Goal: Task Accomplishment & Management: Complete application form

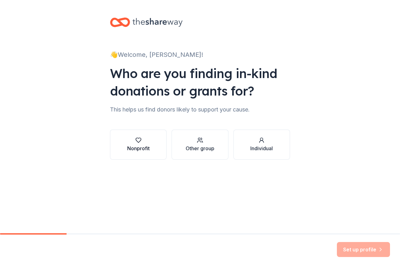
click at [134, 146] on div "Nonprofit" at bounding box center [138, 148] width 22 height 7
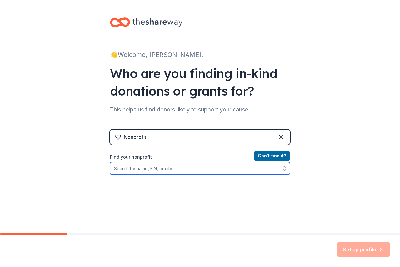
click at [200, 170] on input "Find your nonprofit" at bounding box center [200, 168] width 180 height 12
type input "Southwestern Consolidated Schools"
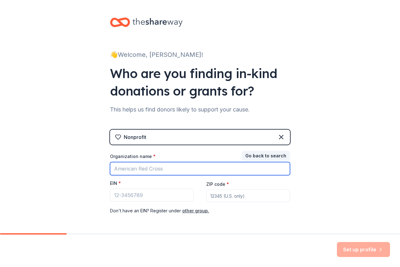
click at [210, 165] on input "Organization name *" at bounding box center [200, 168] width 180 height 13
type input "Southwestern Consolidated Schools-Student Council"
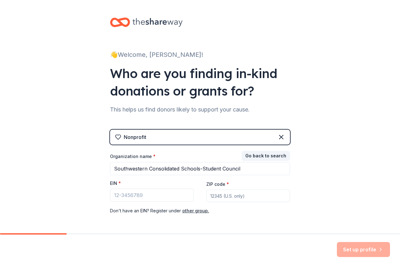
click at [229, 196] on input "ZIP code *" at bounding box center [248, 196] width 84 height 12
type input "47234"
click at [274, 233] on div "👋 Welcome, Anna! Who are you finding in-kind donations or grants for? This help…" at bounding box center [200, 128] width 200 height 257
click at [191, 209] on button "other group." at bounding box center [195, 210] width 27 height 7
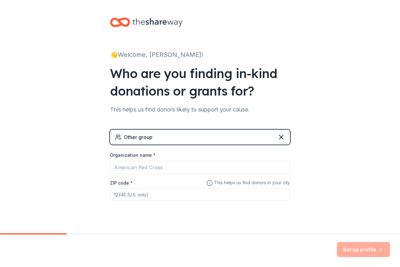
click at [147, 197] on input "ZIP code *" at bounding box center [200, 194] width 180 height 12
type input "47234"
click at [247, 227] on div "👋 Welcome, Anna! Who are you finding in-kind donations or grants for? This help…" at bounding box center [200, 121] width 200 height 243
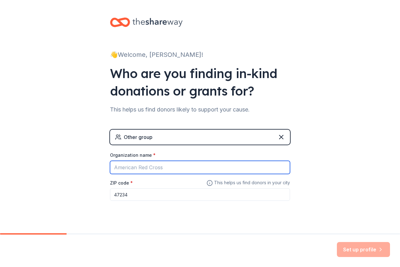
click at [189, 166] on input "Organization name *" at bounding box center [200, 167] width 180 height 13
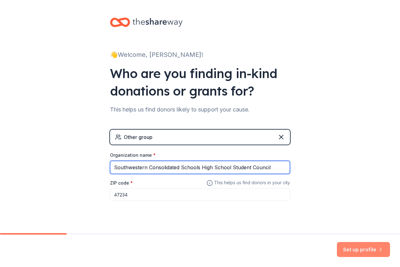
type input "Southwestern Consolidated Schools High School Student Council"
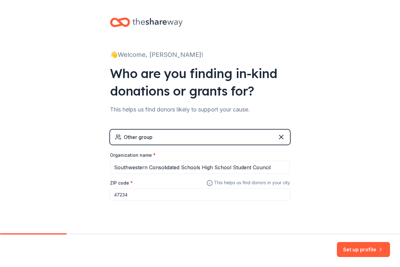
click at [354, 246] on button "Set up profile" at bounding box center [363, 249] width 53 height 15
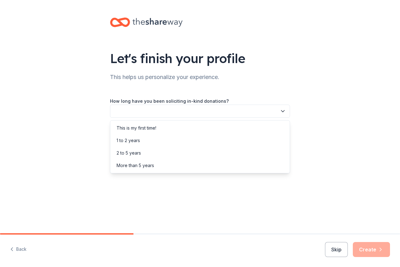
click at [283, 111] on icon "button" at bounding box center [282, 112] width 3 height 2
click at [161, 129] on div "This is my first time!" at bounding box center [199, 128] width 177 height 12
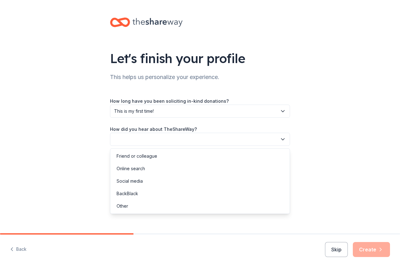
click at [284, 138] on icon "button" at bounding box center [282, 139] width 6 height 6
click at [146, 167] on div "Online search" at bounding box center [199, 168] width 177 height 12
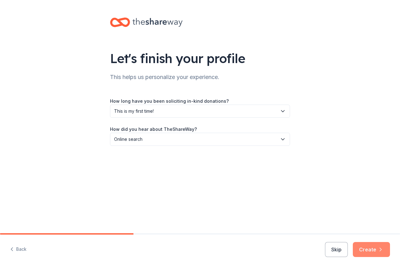
click at [368, 250] on button "Create" at bounding box center [371, 249] width 37 height 15
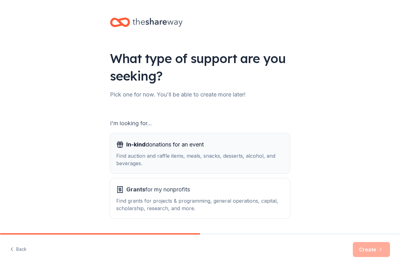
click at [178, 148] on span "In-kind donations for an event" at bounding box center [164, 145] width 77 height 10
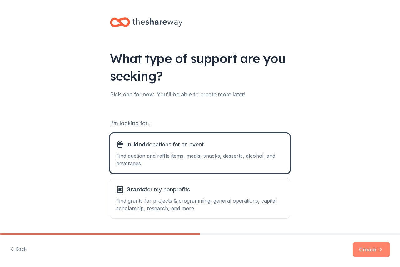
click at [376, 252] on button "Create" at bounding box center [371, 249] width 37 height 15
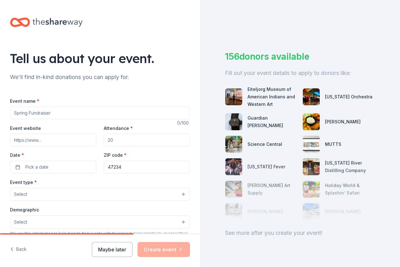
click at [162, 140] on input "Attendance *" at bounding box center [147, 140] width 86 height 12
type input "100"
click at [25, 166] on span "Pick a date" at bounding box center [36, 166] width 23 height 7
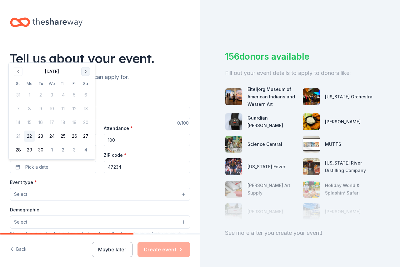
click at [87, 72] on button "Go to next month" at bounding box center [85, 71] width 9 height 9
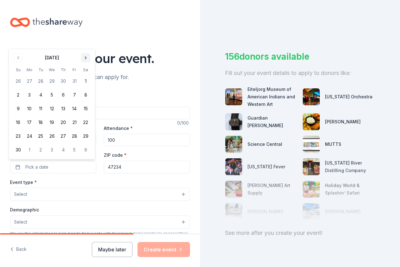
click at [87, 57] on button "Go to next month" at bounding box center [85, 57] width 9 height 9
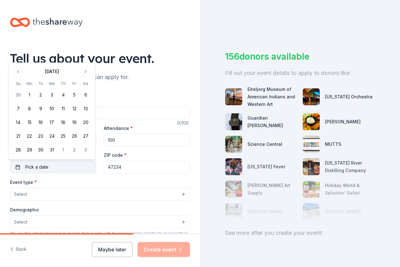
click at [85, 171] on button "Pick a date" at bounding box center [53, 167] width 86 height 12
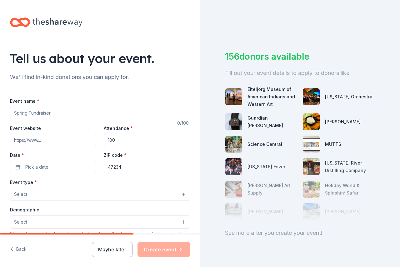
click at [170, 116] on input "Event name *" at bounding box center [100, 113] width 180 height 12
drag, startPoint x: 73, startPoint y: 115, endPoint x: 0, endPoint y: 106, distance: 73.3
click at [0, 106] on div "Tell us about your event. We'll find in-kind donations you can apply for. Event…" at bounding box center [100, 208] width 200 height 416
click at [99, 112] on input "Event name *" at bounding box center [100, 113] width 180 height 12
type input "Winter Fundraiser"
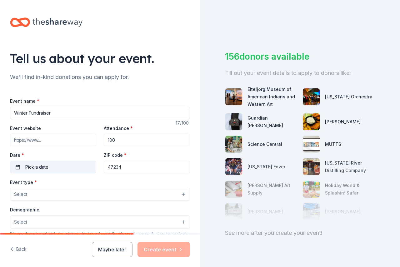
click at [76, 168] on button "Pick a date" at bounding box center [53, 167] width 86 height 12
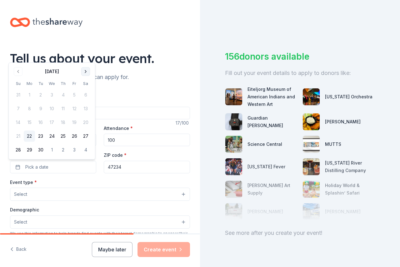
click at [86, 70] on button "Go to next month" at bounding box center [85, 71] width 9 height 9
click at [76, 121] on button "17" at bounding box center [74, 122] width 11 height 11
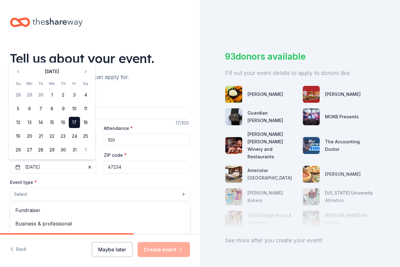
click at [180, 193] on button "Select" at bounding box center [100, 194] width 180 height 13
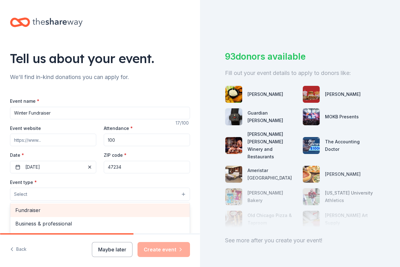
click at [123, 204] on div "Fundraiser" at bounding box center [99, 210] width 179 height 13
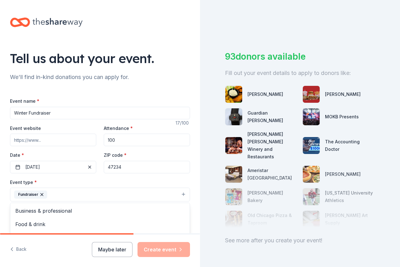
scroll to position [7, 0]
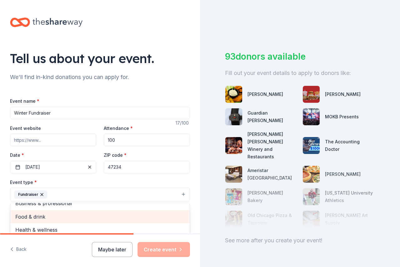
click at [109, 215] on span "Food & drink" at bounding box center [99, 217] width 169 height 8
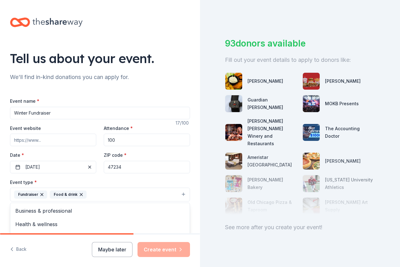
scroll to position [16, 0]
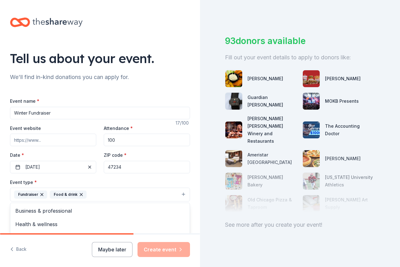
drag, startPoint x: 398, startPoint y: 138, endPoint x: 394, endPoint y: 180, distance: 41.8
click at [394, 178] on div "Tell us about your event. We'll find in-kind donations you can apply for. Event…" at bounding box center [200, 133] width 400 height 267
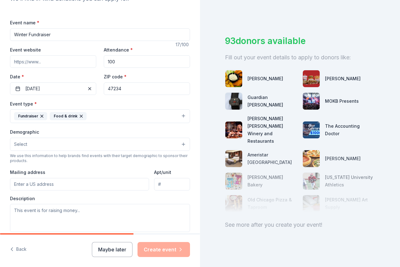
scroll to position [81, 0]
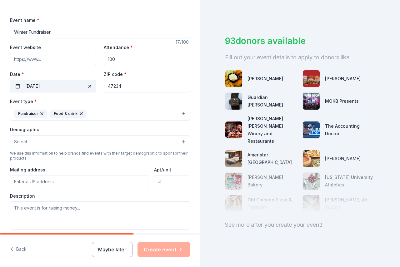
click at [40, 85] on button "10/17/2025" at bounding box center [53, 86] width 86 height 12
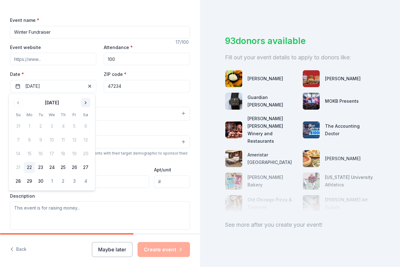
click at [86, 103] on button "Go to next month" at bounding box center [85, 102] width 9 height 9
click at [75, 154] on button "19" at bounding box center [74, 153] width 11 height 11
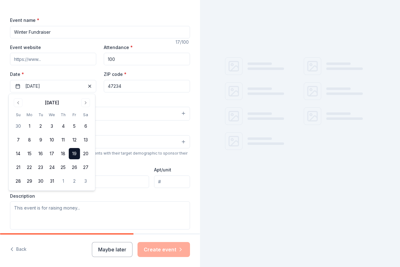
scroll to position [0, 0]
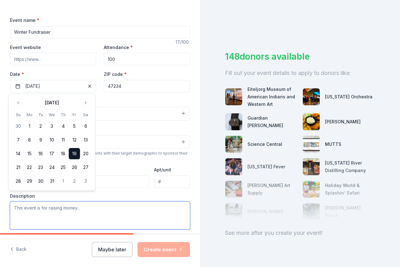
click at [137, 203] on textarea at bounding box center [100, 215] width 180 height 28
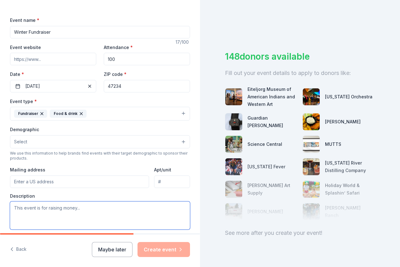
click at [138, 206] on textarea at bounding box center [100, 215] width 180 height 28
type textarea "S"
type textarea "Fundraiser so we can support our students"
click at [190, 246] on div "Back Maybe later Create event" at bounding box center [100, 251] width 200 height 32
click at [126, 250] on button "Maybe later" at bounding box center [112, 249] width 41 height 15
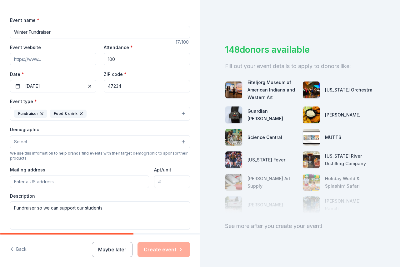
scroll to position [16, 0]
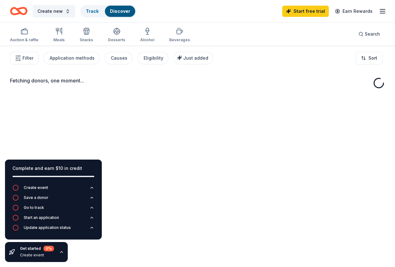
drag, startPoint x: 399, startPoint y: 42, endPoint x: 399, endPoint y: 75, distance: 32.8
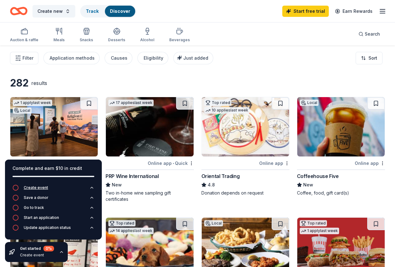
click at [12, 186] on icon "button" at bounding box center [15, 188] width 6 height 6
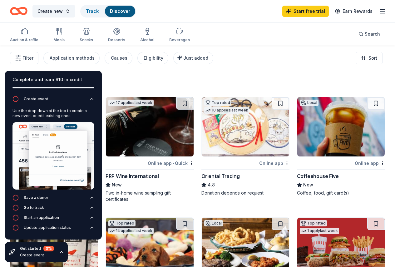
click at [168, 78] on div "282 results" at bounding box center [197, 83] width 375 height 12
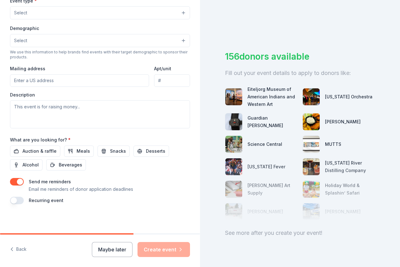
scroll to position [182, 0]
click at [40, 147] on span "Auction & raffle" at bounding box center [39, 149] width 34 height 7
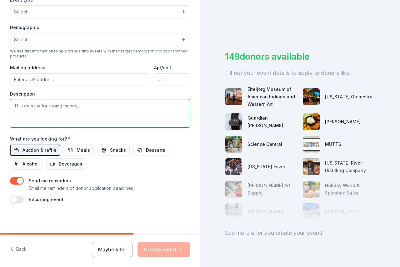
click at [55, 108] on textarea at bounding box center [100, 113] width 180 height 28
type textarea "This event is for convo and treats for our students"
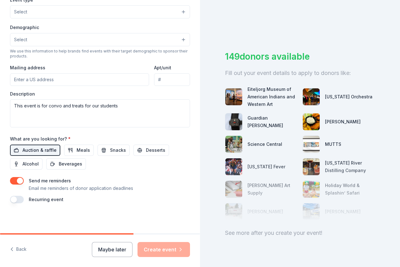
click at [46, 148] on span "Auction & raffle" at bounding box center [39, 149] width 34 height 7
click at [237, 97] on img at bounding box center [233, 96] width 17 height 17
click at [312, 123] on img at bounding box center [311, 121] width 17 height 17
click at [307, 122] on img at bounding box center [311, 121] width 17 height 17
click at [305, 145] on img at bounding box center [311, 144] width 17 height 17
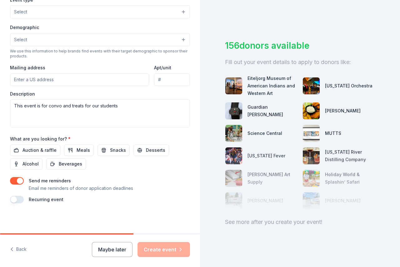
scroll to position [16, 0]
click at [299, 217] on div "See more after you create your event!" at bounding box center [300, 222] width 150 height 10
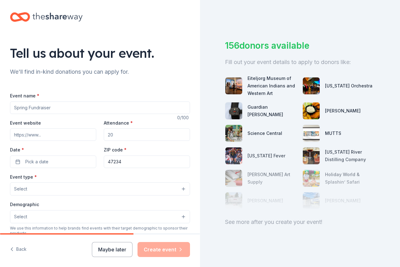
scroll to position [0, 0]
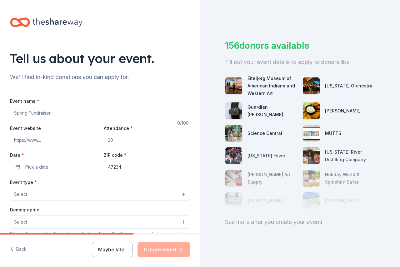
click at [33, 111] on input "Event name *" at bounding box center [100, 113] width 180 height 12
click at [48, 114] on input "Event name *" at bounding box center [100, 113] width 180 height 12
drag, startPoint x: 66, startPoint y: 111, endPoint x: 0, endPoint y: 112, distance: 65.9
click at [0, 112] on div "Tell us about your event. We'll find in-kind donations you can apply for. Event…" at bounding box center [100, 208] width 200 height 416
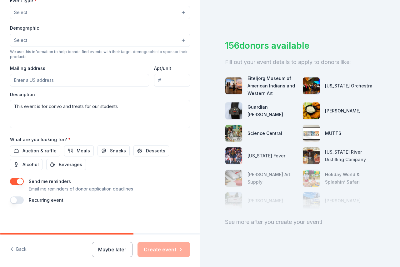
scroll to position [182, 0]
type input "Winter Funraiser"
click at [47, 149] on span "Auction & raffle" at bounding box center [39, 149] width 34 height 7
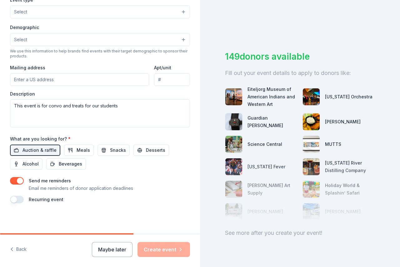
click at [124, 81] on input "Mailing address" at bounding box center [79, 79] width 139 height 12
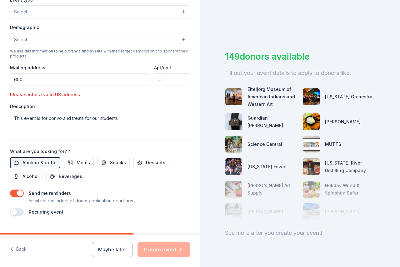
click at [87, 78] on input "600" at bounding box center [79, 79] width 139 height 12
click at [14, 79] on input "600" at bounding box center [79, 79] width 139 height 12
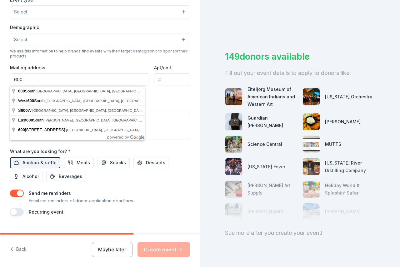
type input "1600"
drag, startPoint x: 26, startPoint y: 77, endPoint x: 7, endPoint y: 80, distance: 19.4
click at [7, 80] on div "Tell us about your event. We'll find in-kind donations you can apply for. Event…" at bounding box center [100, 32] width 200 height 428
type input "1"
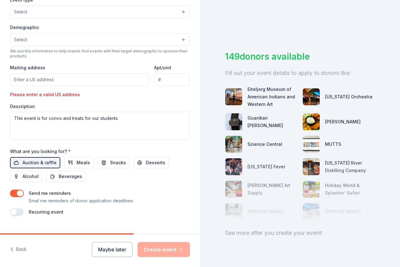
click at [98, 81] on input "Mailing address" at bounding box center [79, 79] width 139 height 12
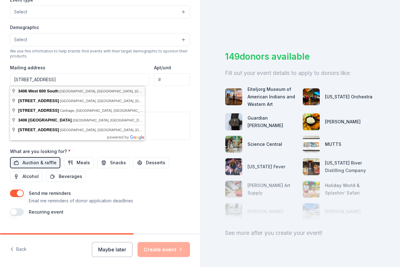
type input "[STREET_ADDRESS]"
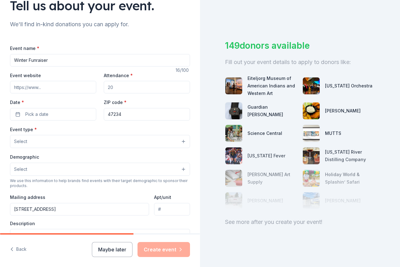
scroll to position [56, 0]
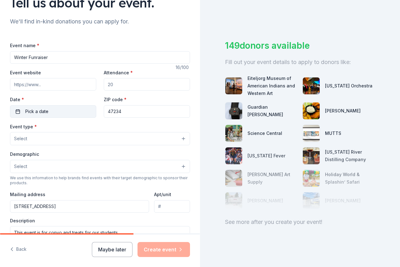
click at [68, 114] on button "Pick a date" at bounding box center [53, 111] width 86 height 12
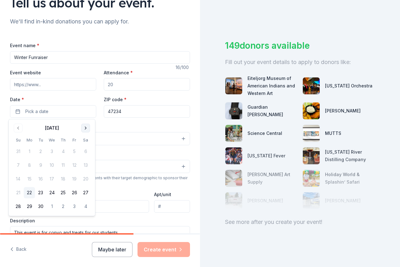
click at [85, 128] on button "Go to next month" at bounding box center [85, 128] width 9 height 9
click at [75, 178] on button "19" at bounding box center [74, 178] width 11 height 11
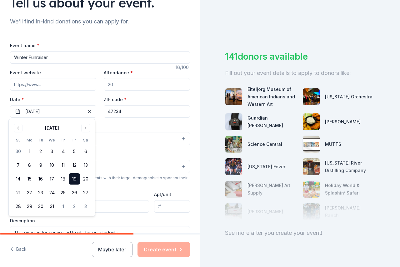
click at [174, 214] on div "Event type * Select Demographic Select We use this information to help brands f…" at bounding box center [100, 188] width 180 height 131
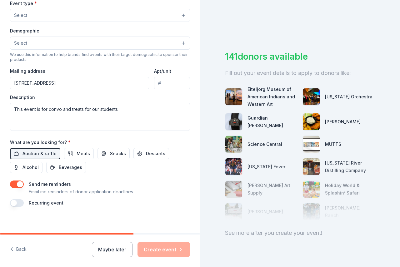
scroll to position [182, 0]
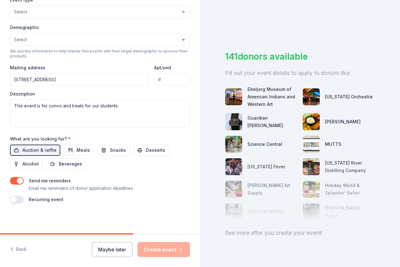
click at [221, 206] on div "141 donors available Fill out your event details to apply to donors like: Eitel…" at bounding box center [300, 133] width 200 height 267
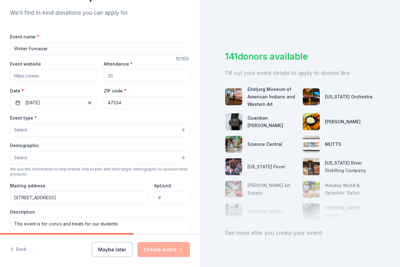
scroll to position [64, 0]
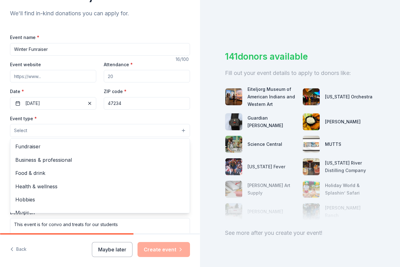
click at [178, 130] on button "Select" at bounding box center [100, 130] width 180 height 13
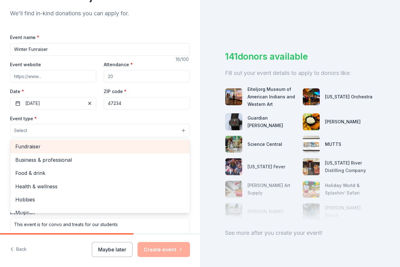
click at [71, 150] on span "Fundraiser" at bounding box center [99, 146] width 169 height 8
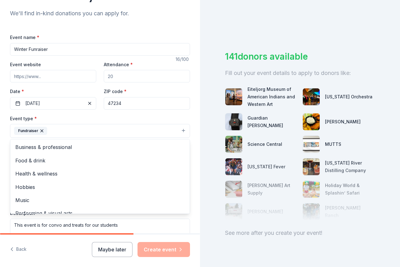
drag, startPoint x: 62, startPoint y: 74, endPoint x: 56, endPoint y: 80, distance: 8.4
click at [62, 75] on div "Event name * Winter Funraiser 16 /100 Event website Attendance * Date * 12/19/2…" at bounding box center [100, 177] width 180 height 289
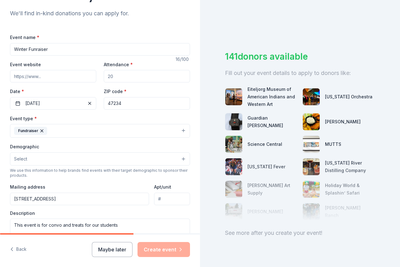
click at [41, 80] on input "Event website" at bounding box center [53, 76] width 86 height 12
click at [41, 79] on input "Event website" at bounding box center [53, 76] width 86 height 12
type input "[DOMAIN_NAME]"
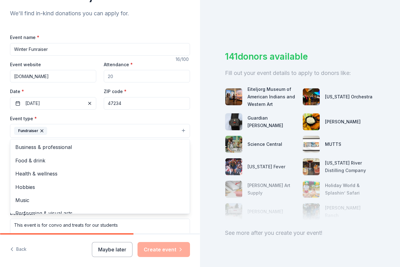
drag, startPoint x: 96, startPoint y: 126, endPoint x: 109, endPoint y: 136, distance: 16.0
click at [96, 126] on button "Fundraiser" at bounding box center [100, 131] width 180 height 14
click at [194, 198] on div "Tell us about your event. We'll find in-kind donations you can apply for. Event…" at bounding box center [100, 144] width 200 height 416
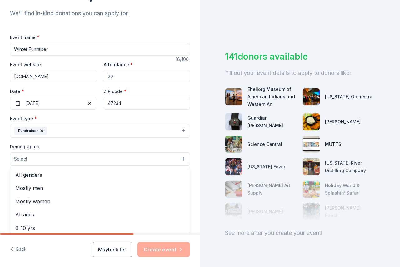
click at [178, 160] on button "Select" at bounding box center [100, 158] width 180 height 13
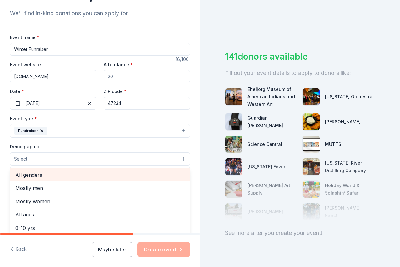
click at [130, 175] on span "All genders" at bounding box center [99, 175] width 169 height 8
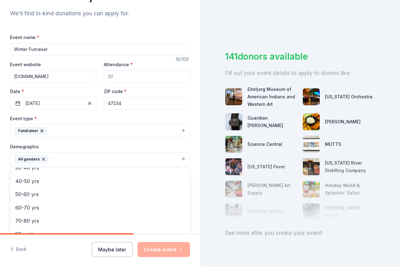
scroll to position [0, 0]
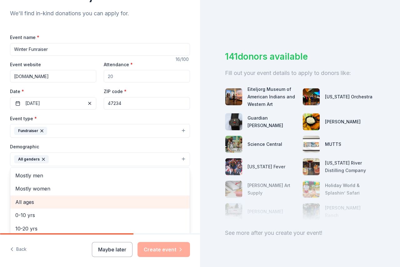
click at [32, 200] on span "All ages" at bounding box center [99, 202] width 169 height 8
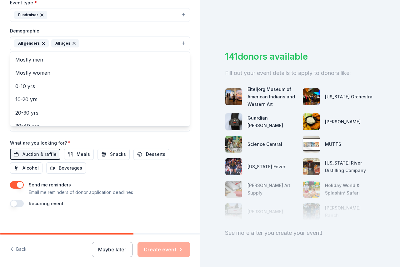
scroll to position [184, 0]
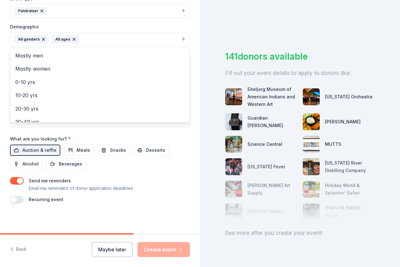
click at [26, 147] on div "Event name * Winter Funraiser 16 /100 Event website www.swshelby.k12.in.us Atte…" at bounding box center [100, 59] width 180 height 290
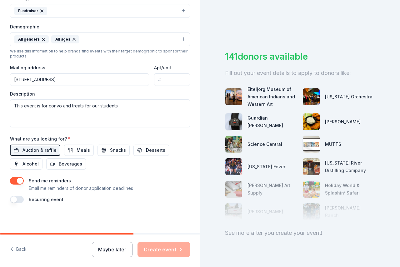
click at [111, 247] on button "Maybe later" at bounding box center [112, 249] width 41 height 15
click at [230, 97] on img at bounding box center [233, 96] width 17 height 17
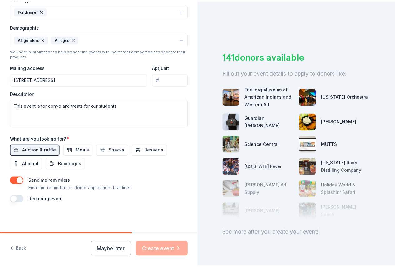
scroll to position [16, 0]
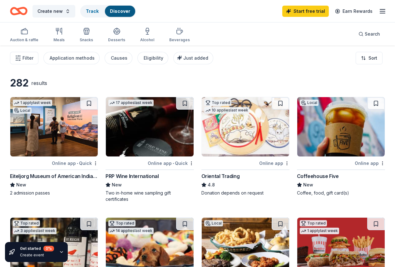
click at [44, 126] on img at bounding box center [53, 126] width 87 height 59
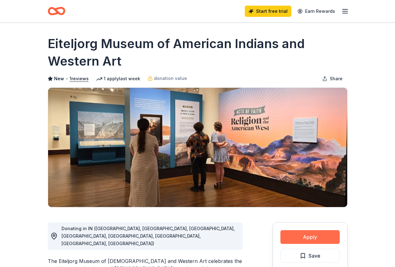
click at [314, 235] on button "Apply" at bounding box center [309, 237] width 59 height 14
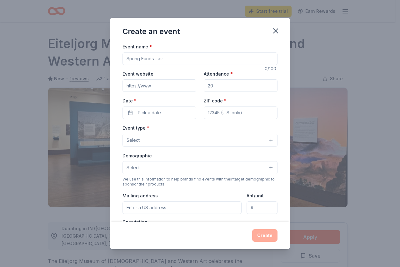
click at [169, 56] on input "Event name *" at bounding box center [199, 58] width 155 height 12
drag, startPoint x: 169, startPoint y: 59, endPoint x: 89, endPoint y: 59, distance: 80.3
click at [89, 59] on div "Create an event Event name * 0 /100 Event website Attendance * Date * Pick a da…" at bounding box center [200, 133] width 400 height 267
type input "Winter Funraiser"
click at [248, 83] on input "Attendance *" at bounding box center [241, 85] width 74 height 12
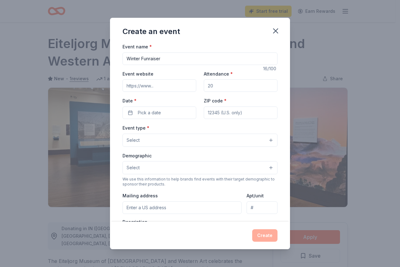
drag, startPoint x: 240, startPoint y: 88, endPoint x: 197, endPoint y: 92, distance: 42.7
click at [197, 92] on div "Event website Attendance * Date * Pick a date ZIP code *" at bounding box center [199, 94] width 155 height 49
drag, startPoint x: 206, startPoint y: 86, endPoint x: 216, endPoint y: 85, distance: 10.3
click at [216, 85] on input "Attendance *" at bounding box center [241, 85] width 74 height 12
type input "100"
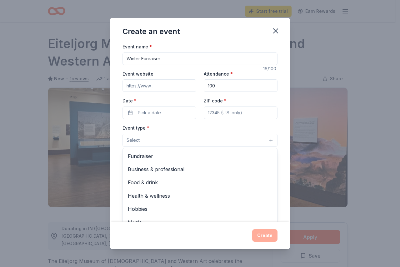
click at [267, 138] on button "Select" at bounding box center [199, 140] width 155 height 13
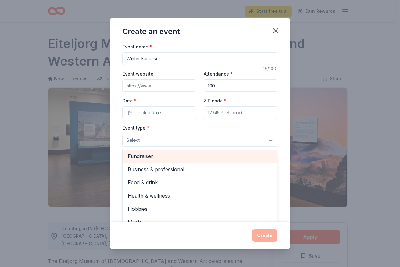
click at [242, 154] on span "Fundraiser" at bounding box center [200, 156] width 144 height 8
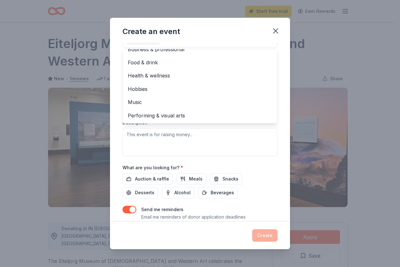
scroll to position [120, 0]
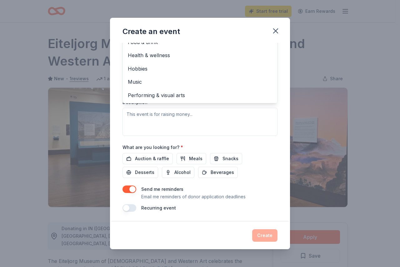
click at [150, 157] on div "Event name * Winter Funraiser 16 /100 Event website Attendance * 100 Date * Pic…" at bounding box center [199, 67] width 155 height 289
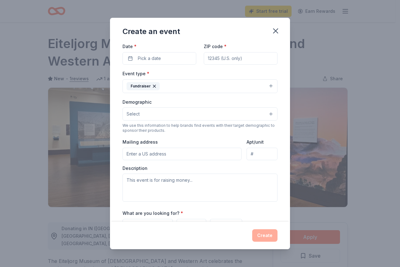
scroll to position [55, 0]
click at [173, 154] on input "Mailing address" at bounding box center [181, 153] width 119 height 12
type input "[STREET_ADDRESS]"
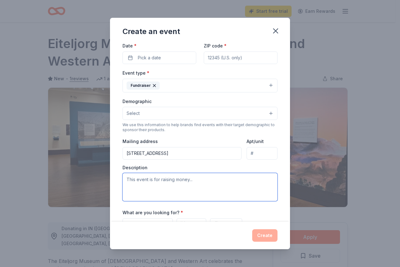
click at [209, 181] on textarea at bounding box center [199, 187] width 155 height 28
type textarea "This event is for raising money for our formal."
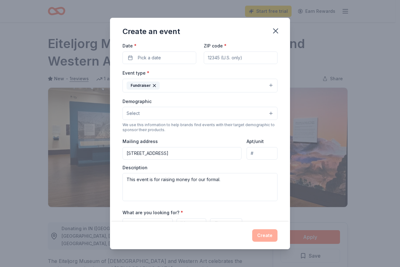
click at [200, 215] on div "What are you looking for? * Auction & raffle Meals Snacks Desserts Alcohol Beve…" at bounding box center [199, 226] width 155 height 35
click at [181, 215] on div "What are you looking for? * Auction & raffle Meals Snacks Desserts Alcohol Beve…" at bounding box center [199, 226] width 155 height 35
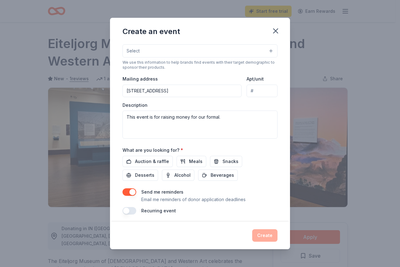
scroll to position [120, 0]
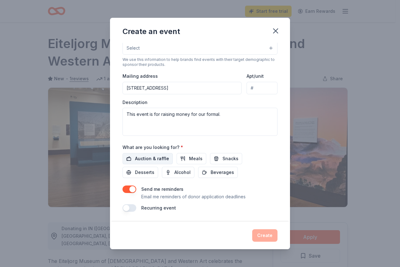
click at [164, 156] on span "Auction & raffle" at bounding box center [152, 158] width 34 height 7
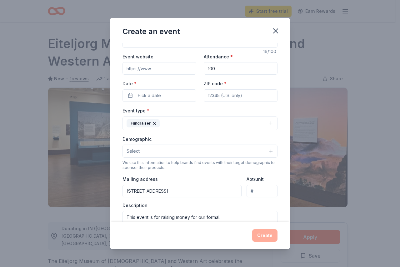
scroll to position [0, 0]
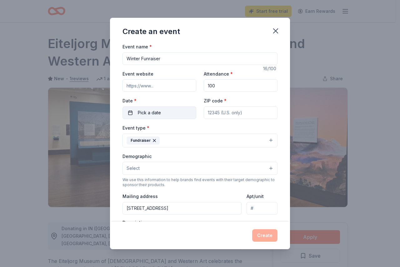
click at [171, 111] on button "Pick a date" at bounding box center [159, 112] width 74 height 12
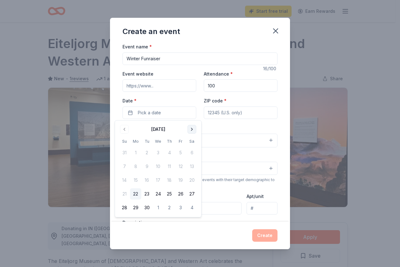
click at [194, 129] on button "Go to next month" at bounding box center [191, 129] width 9 height 9
click at [178, 183] on button "19" at bounding box center [180, 180] width 11 height 11
click at [236, 235] on div "Create" at bounding box center [199, 235] width 155 height 12
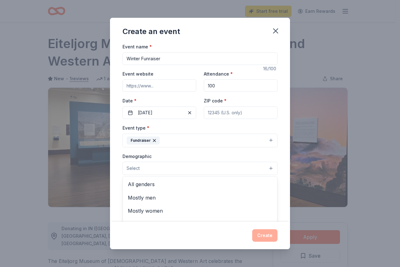
click at [269, 167] on button "Select" at bounding box center [199, 168] width 155 height 13
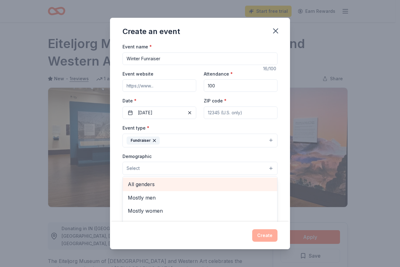
click at [218, 184] on span "All genders" at bounding box center [200, 184] width 144 height 8
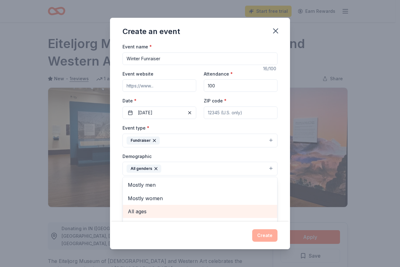
click at [183, 210] on span "All ages" at bounding box center [200, 211] width 144 height 8
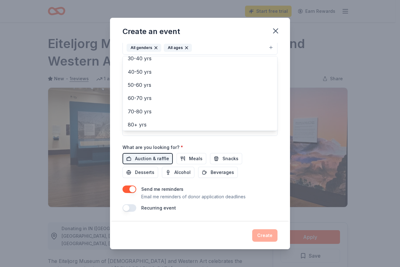
scroll to position [74, 0]
drag, startPoint x: 291, startPoint y: 148, endPoint x: 291, endPoint y: 119, distance: 29.0
click at [291, 119] on div "Create an event Event name * Winter Funraiser 16 /100 Event website Attendance …" at bounding box center [200, 133] width 400 height 267
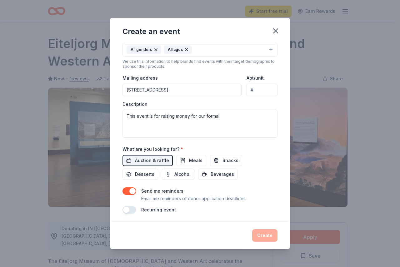
drag, startPoint x: 285, startPoint y: 131, endPoint x: 286, endPoint y: 119, distance: 11.3
click at [286, 119] on div "Event name * Winter Funraiser 16 /100 Event website Attendance * 100 Date * [DA…" at bounding box center [200, 132] width 180 height 179
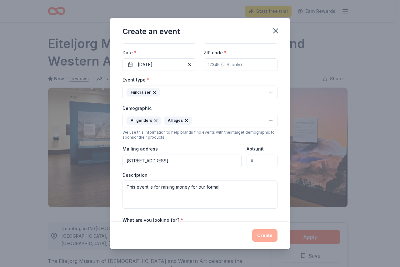
scroll to position [0, 0]
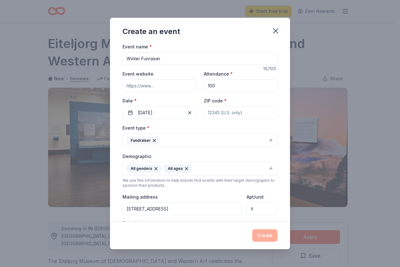
click at [176, 86] on input "Event website" at bounding box center [159, 85] width 74 height 12
type input "[DOMAIN_NAME]"
click at [269, 238] on div "Create" at bounding box center [199, 235] width 155 height 12
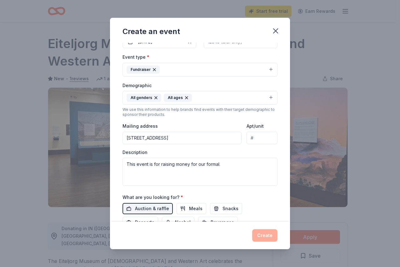
scroll to position [121, 0]
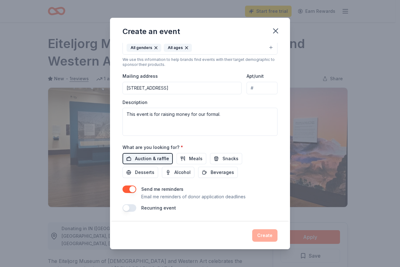
click at [139, 158] on span "Auction & raffle" at bounding box center [152, 158] width 34 height 7
drag, startPoint x: 265, startPoint y: 238, endPoint x: 267, endPoint y: 236, distance: 3.3
click at [266, 237] on div "Create" at bounding box center [199, 235] width 155 height 12
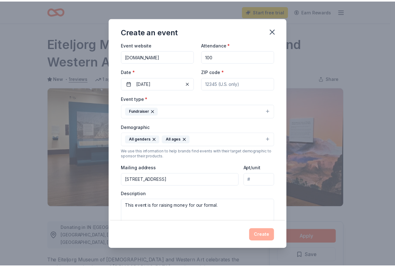
scroll to position [0, 0]
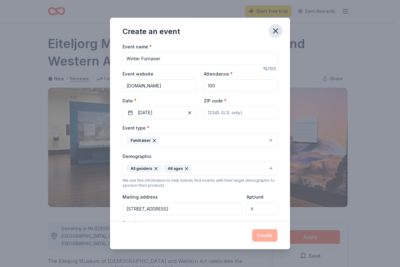
click at [274, 31] on icon "button" at bounding box center [275, 31] width 9 height 9
